Goal: Navigation & Orientation: Find specific page/section

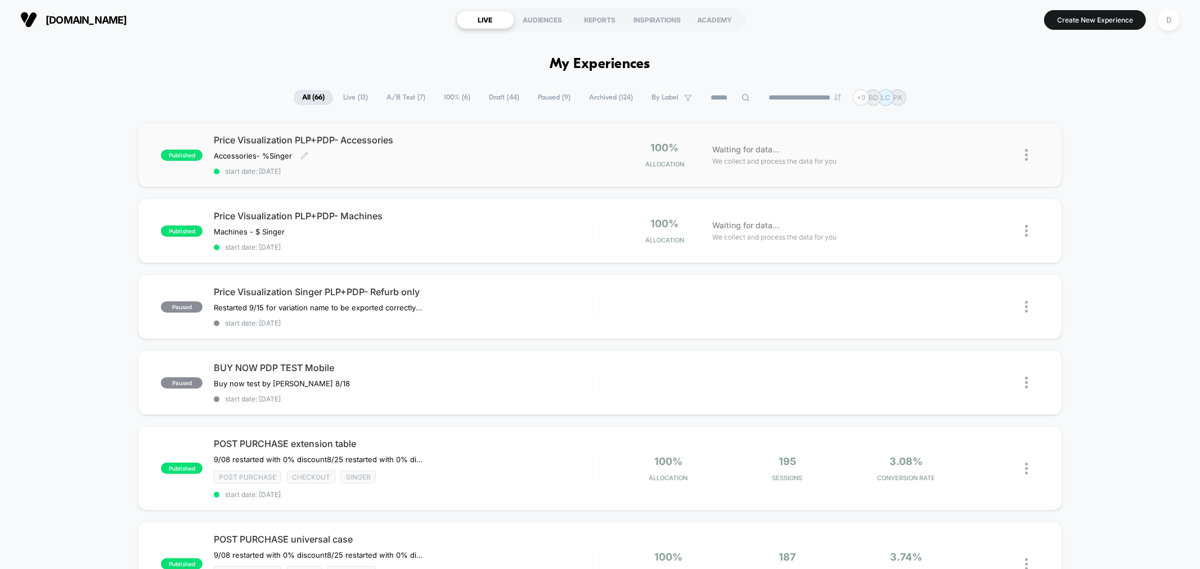
click at [412, 164] on div "Price Visualization PLP+PDP- Accessories Accessories- % Singer ﻿ Click to edit …" at bounding box center [406, 154] width 385 height 41
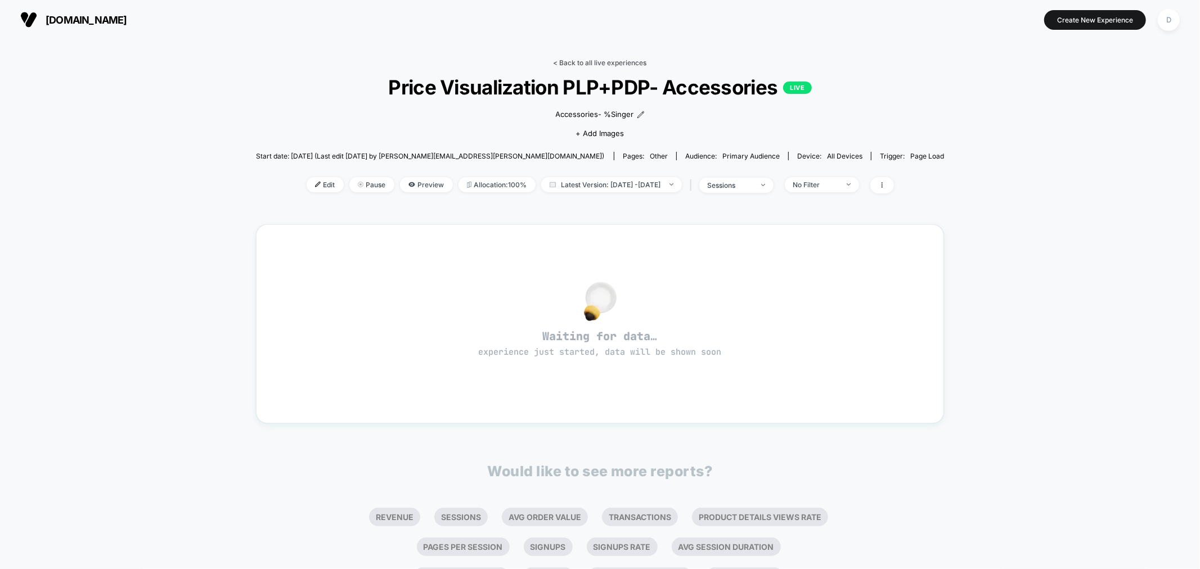
click at [597, 64] on link "< Back to all live experiences" at bounding box center [600, 63] width 93 height 8
